Goal: Transaction & Acquisition: Purchase product/service

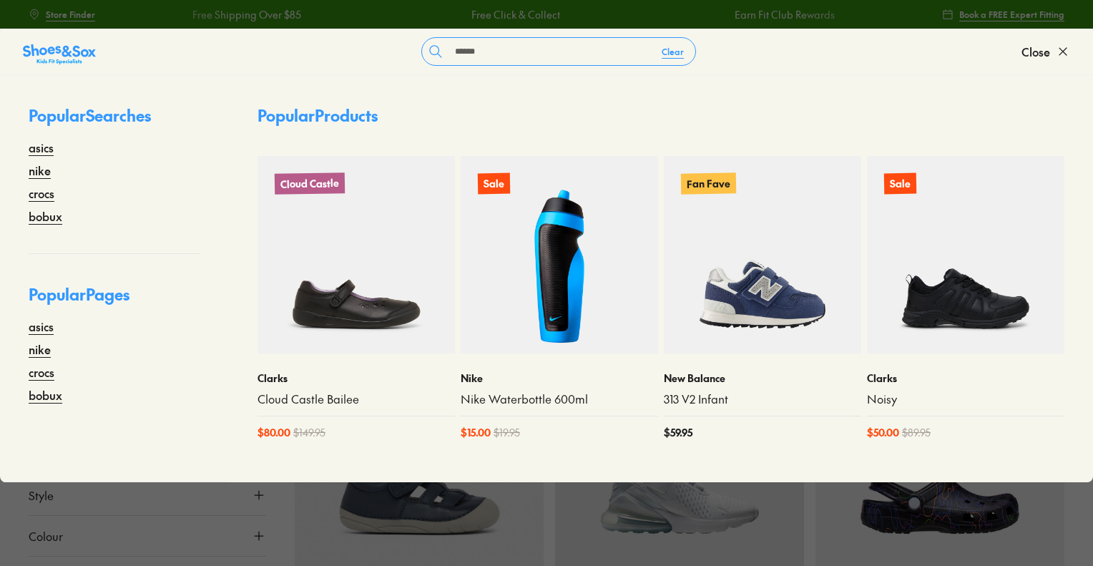
type input "******"
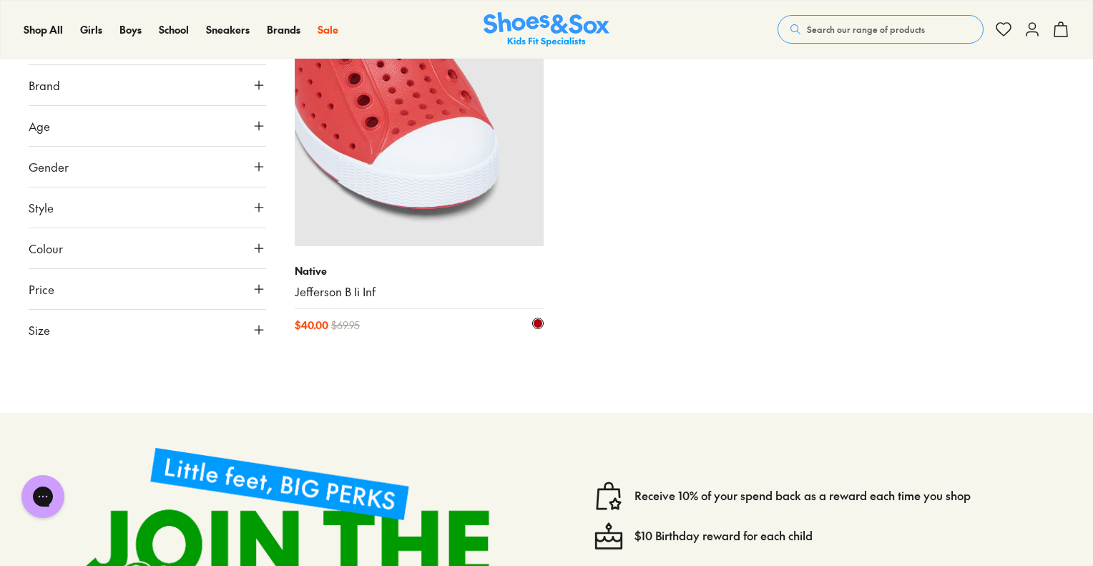
click at [495, 178] on img at bounding box center [419, 121] width 249 height 249
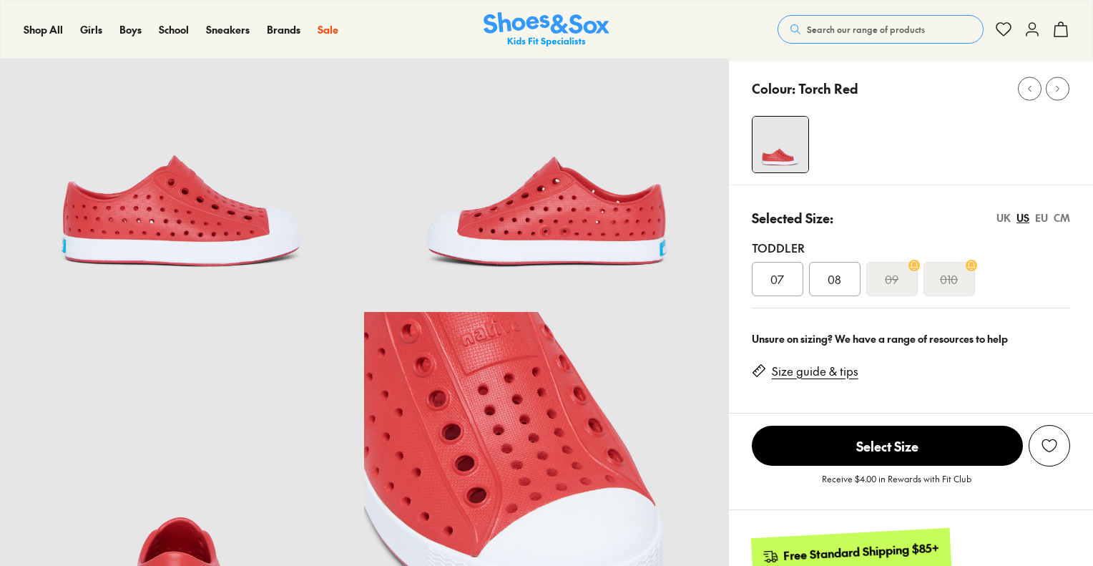
scroll to position [143, 0]
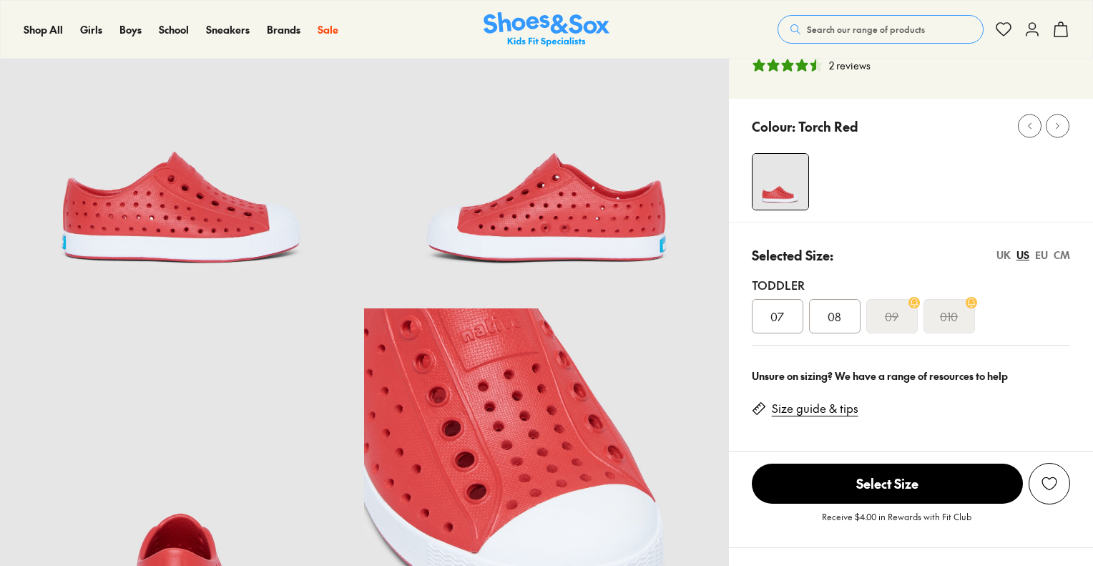
select select "*"
